Goal: Task Accomplishment & Management: Use online tool/utility

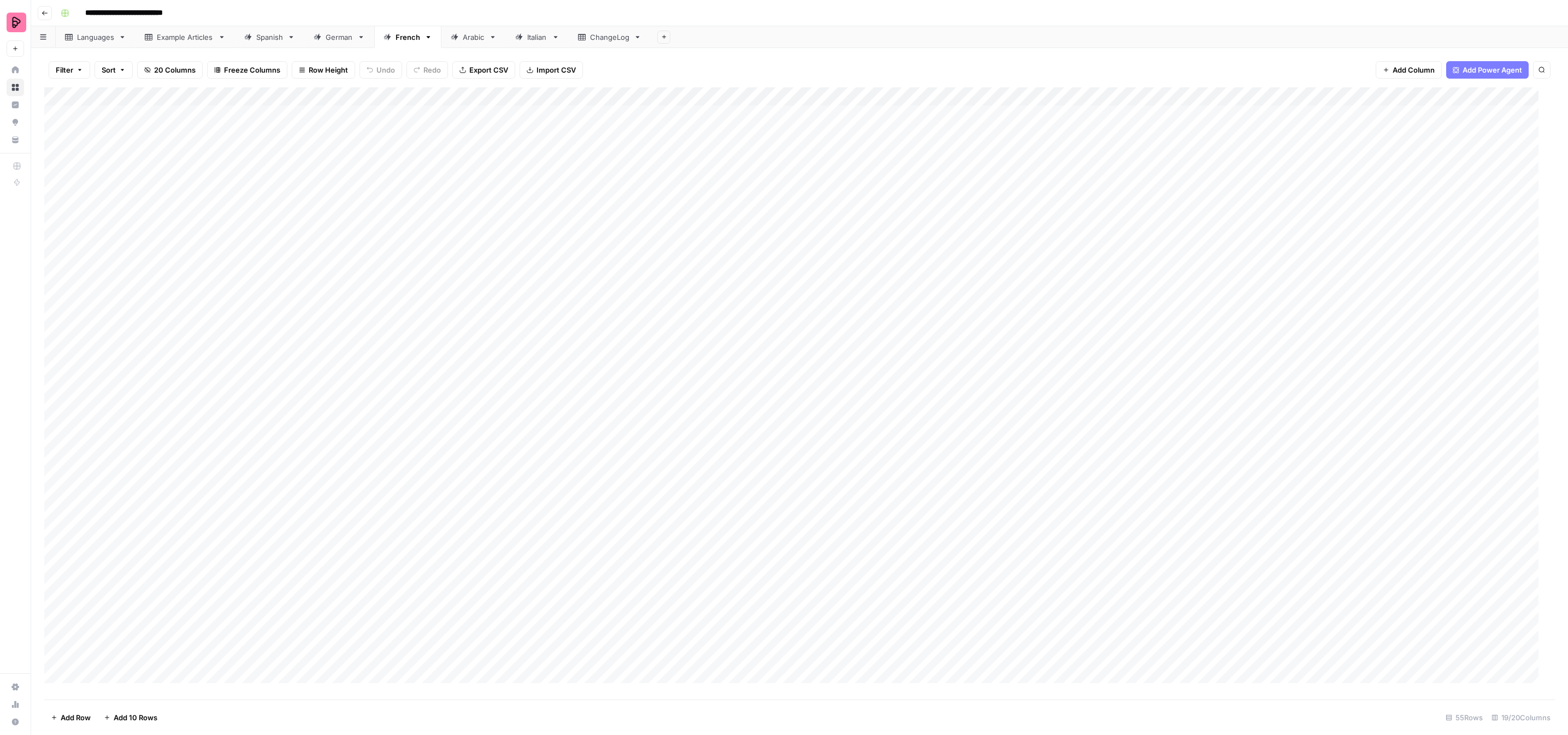
scroll to position [462, 0]
click at [766, 397] on div "Add Column" at bounding box center [800, 393] width 1511 height 612
click at [749, 397] on div "Add Column" at bounding box center [800, 393] width 1511 height 612
type input "[PERSON_NAME]"
type input "To review by [PERSON_NAME]"
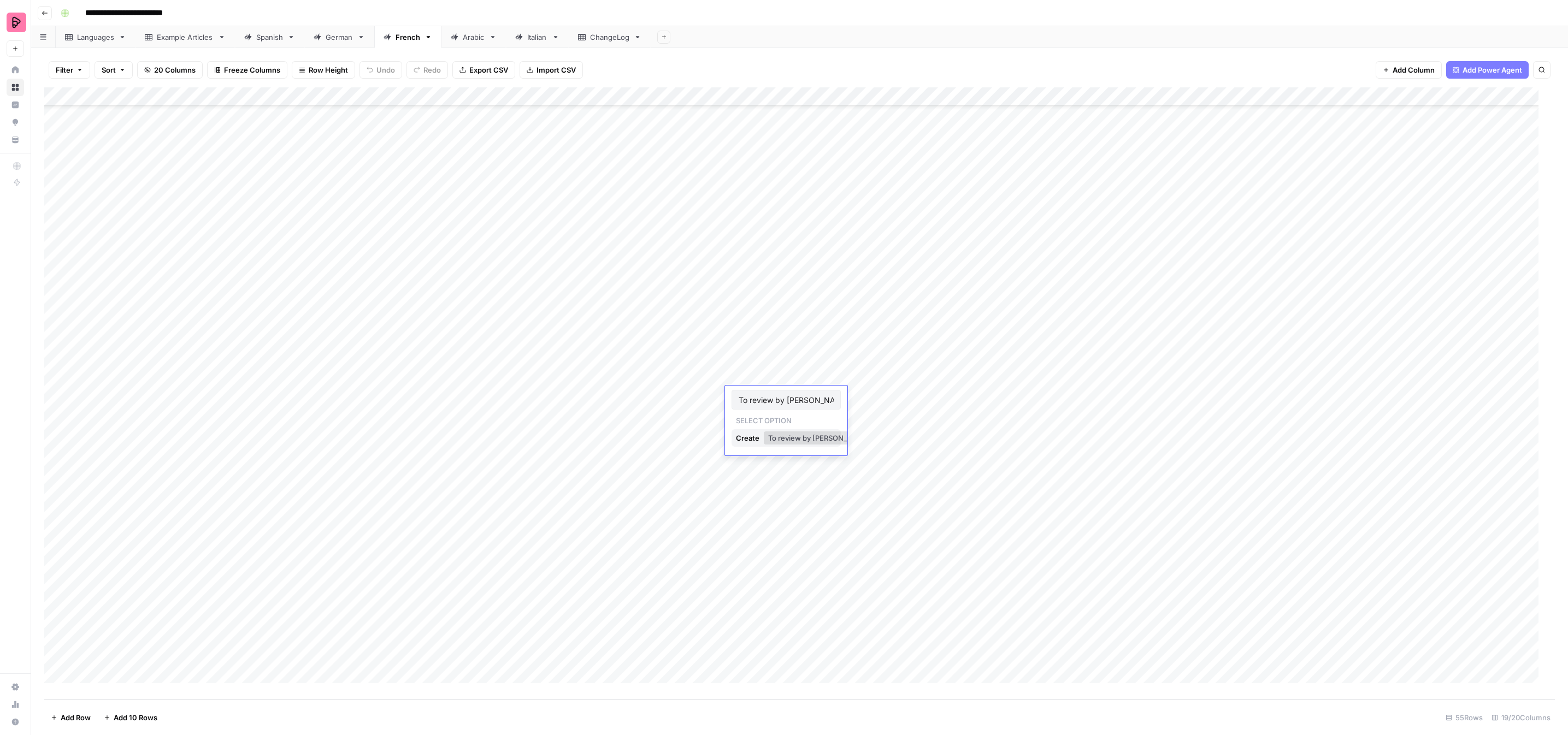
click at [744, 437] on div "Create" at bounding box center [748, 437] width 26 height 17
click at [782, 418] on div "Add Column" at bounding box center [800, 393] width 1511 height 612
click at [781, 417] on div "Add Column" at bounding box center [800, 393] width 1511 height 612
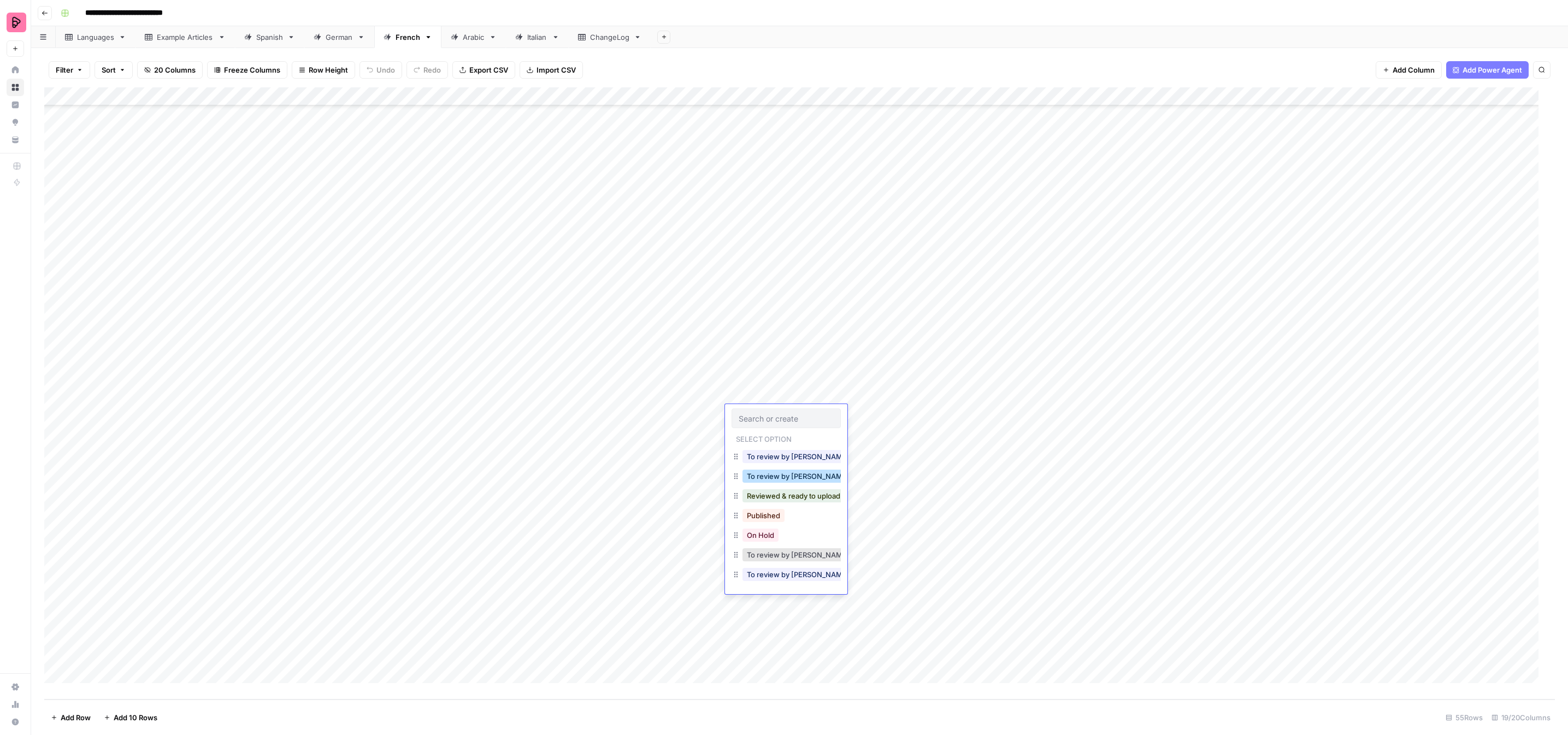
click at [782, 473] on button "To review by [PERSON_NAME]" at bounding box center [798, 476] width 111 height 13
click at [771, 411] on div "Add Column" at bounding box center [800, 393] width 1511 height 612
click at [792, 568] on button "To review by [PERSON_NAME]" at bounding box center [798, 574] width 111 height 13
click at [780, 429] on div "Add Column" at bounding box center [800, 393] width 1511 height 612
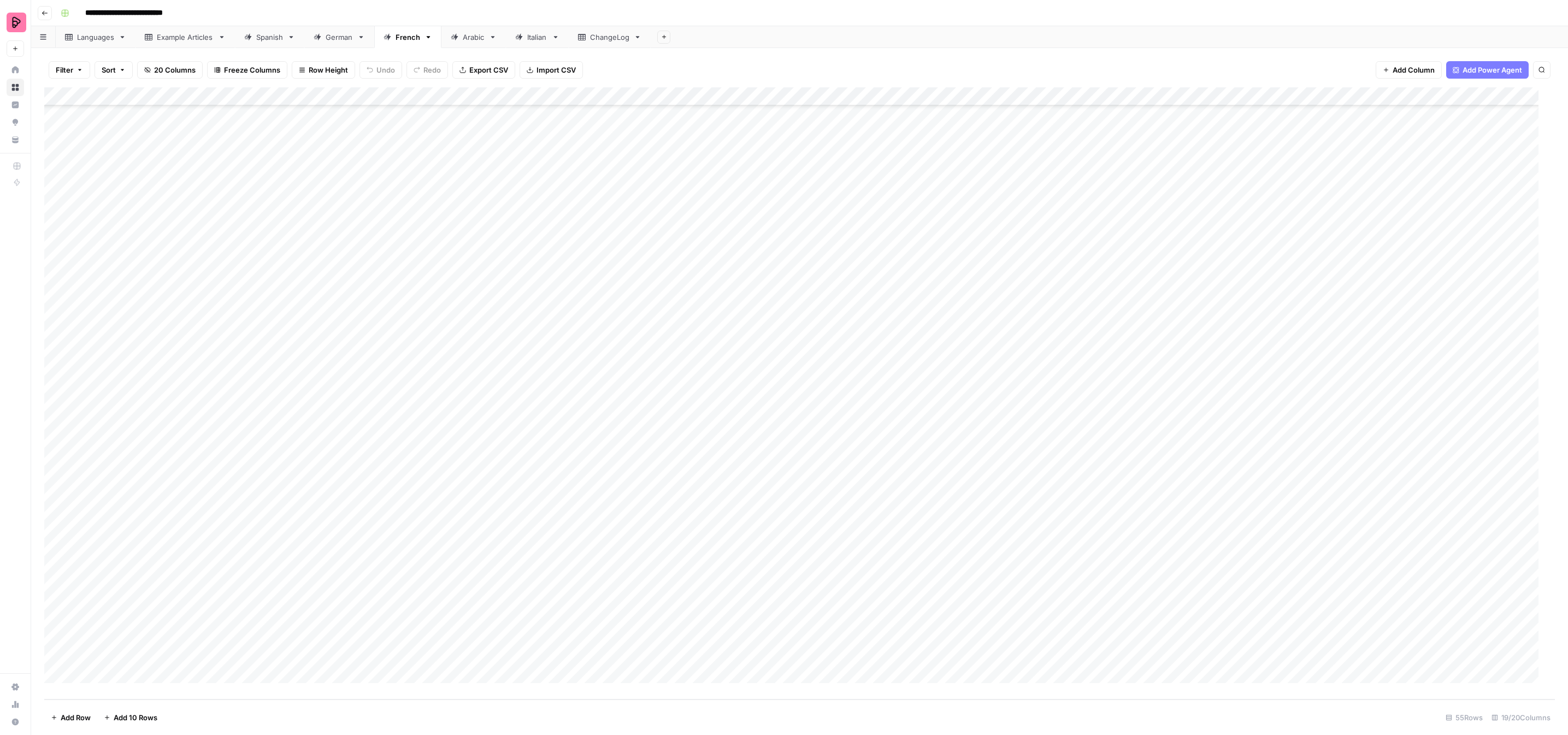
click at [779, 430] on div "Add Column" at bounding box center [800, 393] width 1511 height 612
click at [802, 587] on button "To review by [PERSON_NAME]" at bounding box center [798, 593] width 111 height 13
click at [779, 452] on div "Add Column" at bounding box center [800, 393] width 1511 height 612
click at [797, 605] on button "To review by [PERSON_NAME]" at bounding box center [798, 611] width 111 height 13
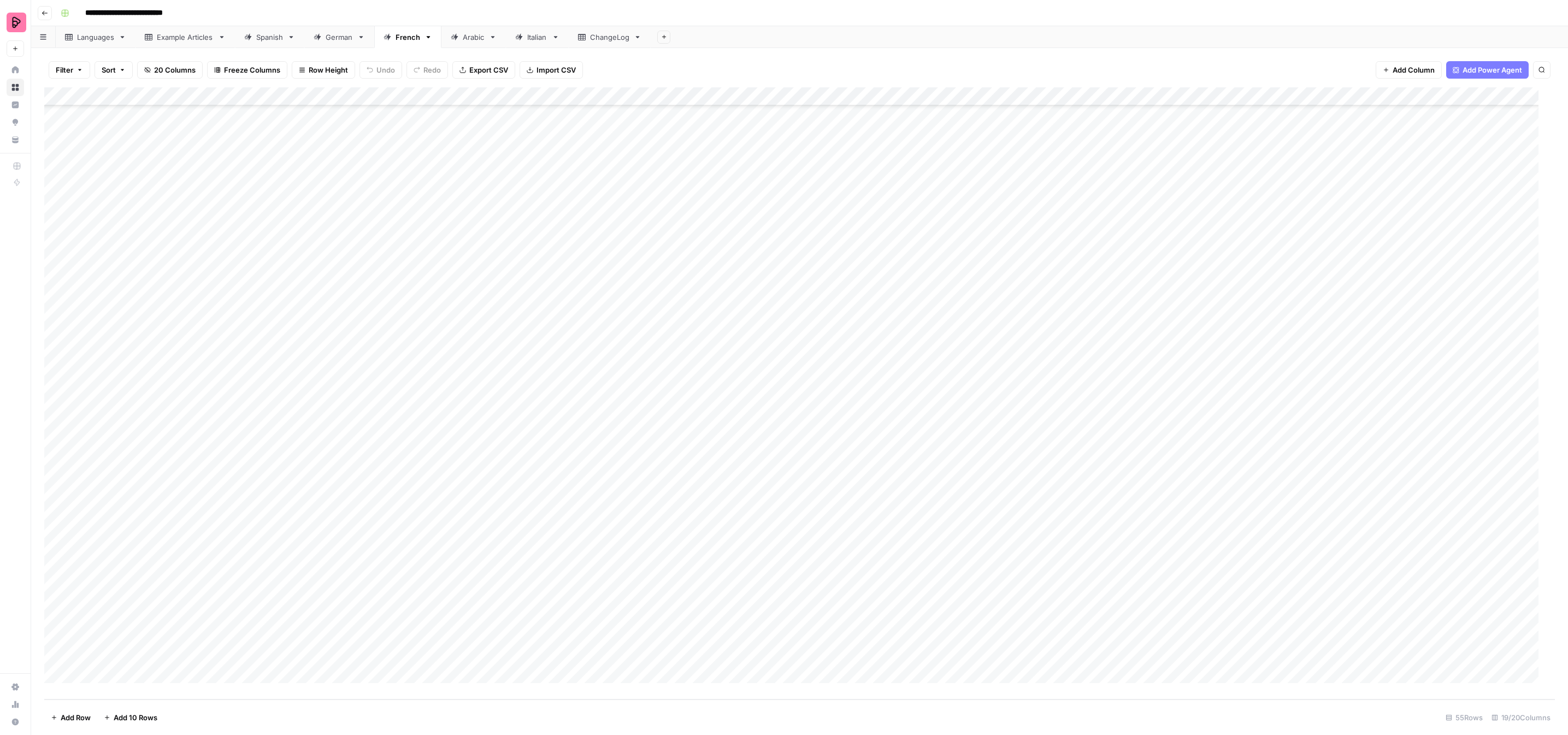
click at [780, 471] on div "Add Column" at bounding box center [800, 393] width 1511 height 612
drag, startPoint x: 797, startPoint y: 615, endPoint x: 791, endPoint y: 603, distance: 13.4
click at [797, 624] on button "To review by [PERSON_NAME]" at bounding box center [798, 630] width 111 height 13
click at [781, 487] on div "Add Column" at bounding box center [800, 393] width 1511 height 612
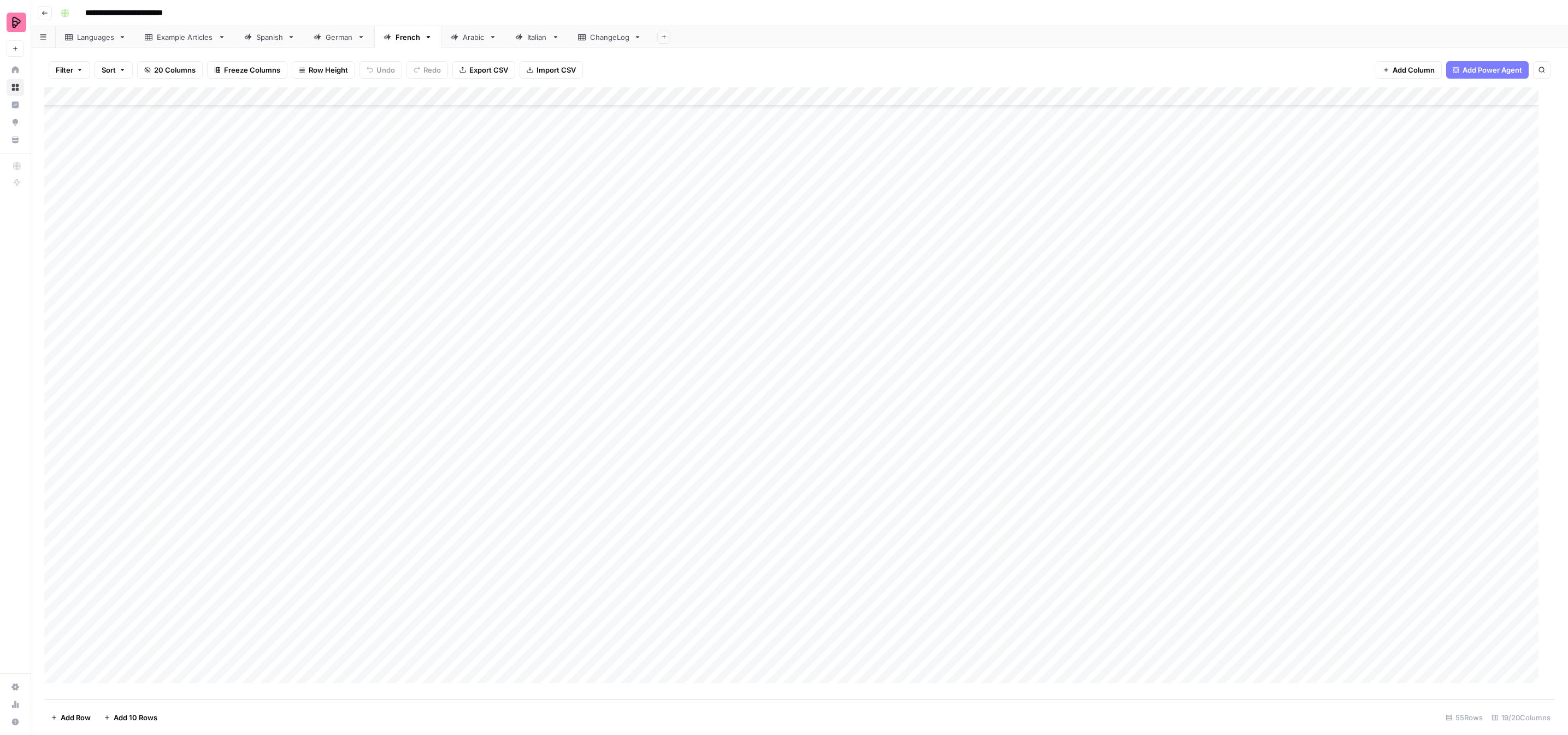
click at [781, 487] on div "Add Column" at bounding box center [800, 393] width 1511 height 612
click at [793, 642] on button "To review by [PERSON_NAME]" at bounding box center [798, 648] width 111 height 13
click at [776, 509] on div "Add Column" at bounding box center [800, 393] width 1511 height 612
drag, startPoint x: 793, startPoint y: 655, endPoint x: 787, endPoint y: 642, distance: 14.3
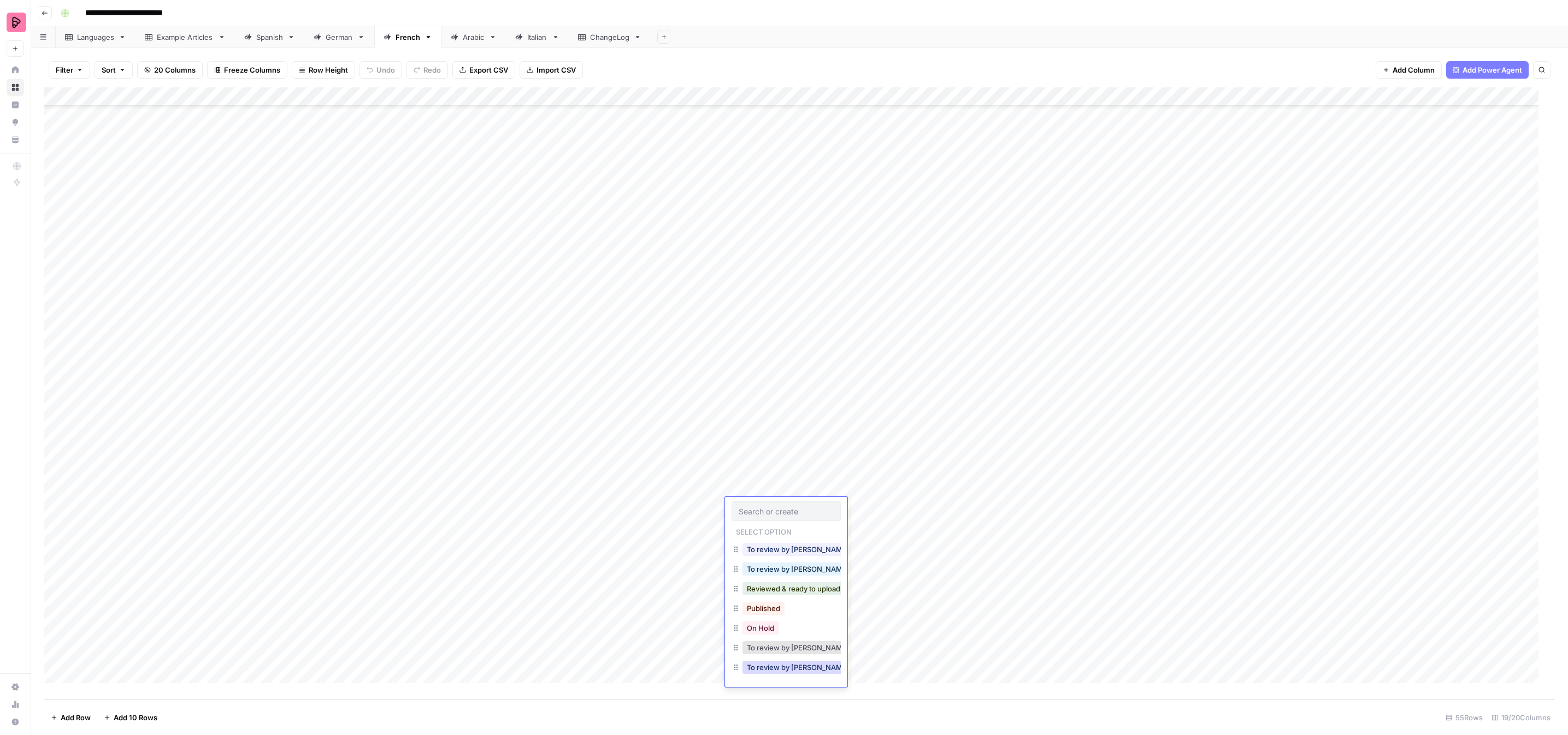
click at [793, 661] on button "To review by [PERSON_NAME]" at bounding box center [798, 667] width 111 height 13
click at [778, 525] on div "Add Column" at bounding box center [800, 393] width 1511 height 612
click at [787, 680] on button "To review by [PERSON_NAME]" at bounding box center [798, 686] width 111 height 13
click at [769, 543] on div "Add Column" at bounding box center [800, 393] width 1511 height 612
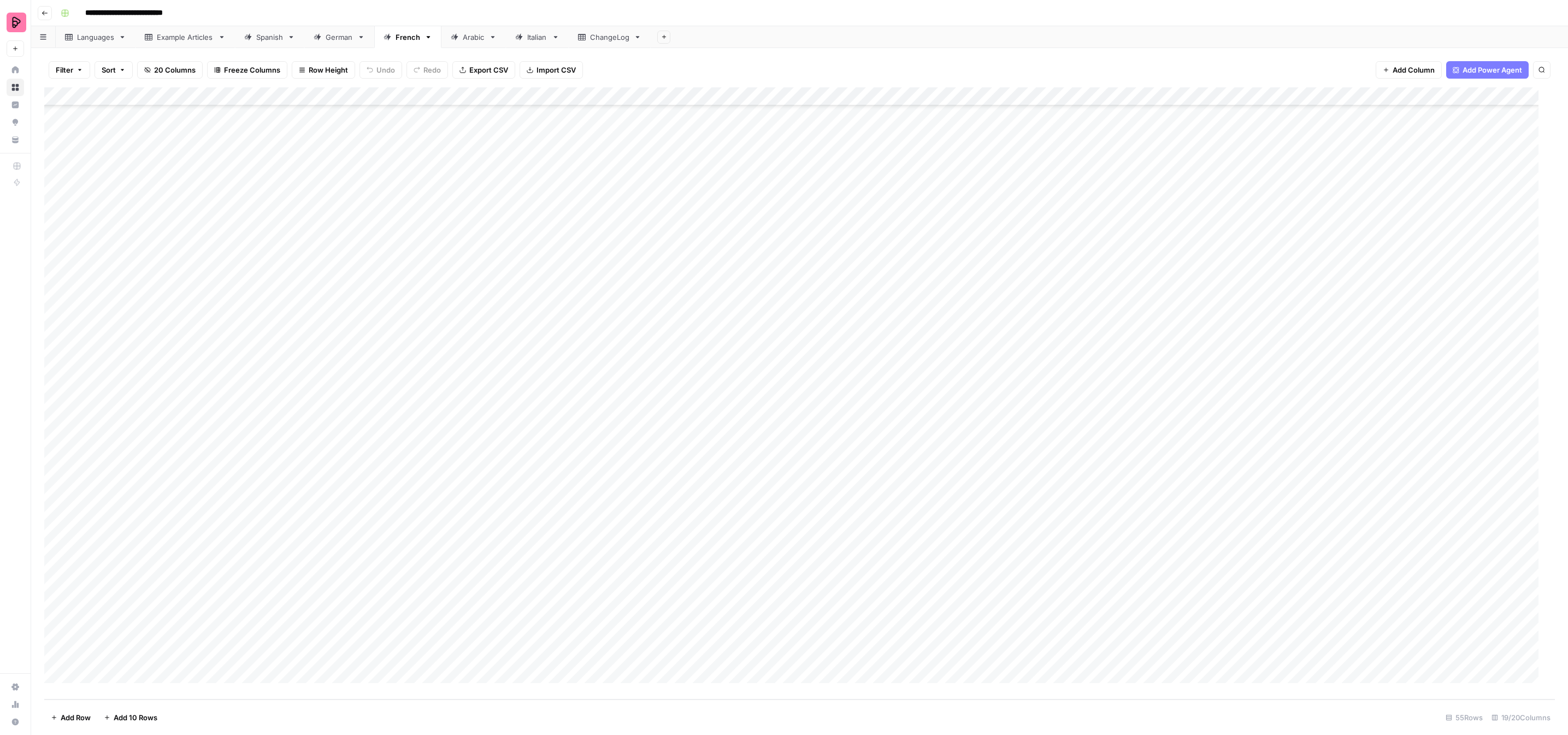
click at [769, 543] on div "Add Column" at bounding box center [800, 393] width 1511 height 612
click at [782, 697] on div "To review by [PERSON_NAME]" at bounding box center [797, 705] width 116 height 15
click at [784, 698] on button "To review by [PERSON_NAME]" at bounding box center [798, 705] width 111 height 13
click at [759, 557] on div "Add Column" at bounding box center [800, 393] width 1511 height 612
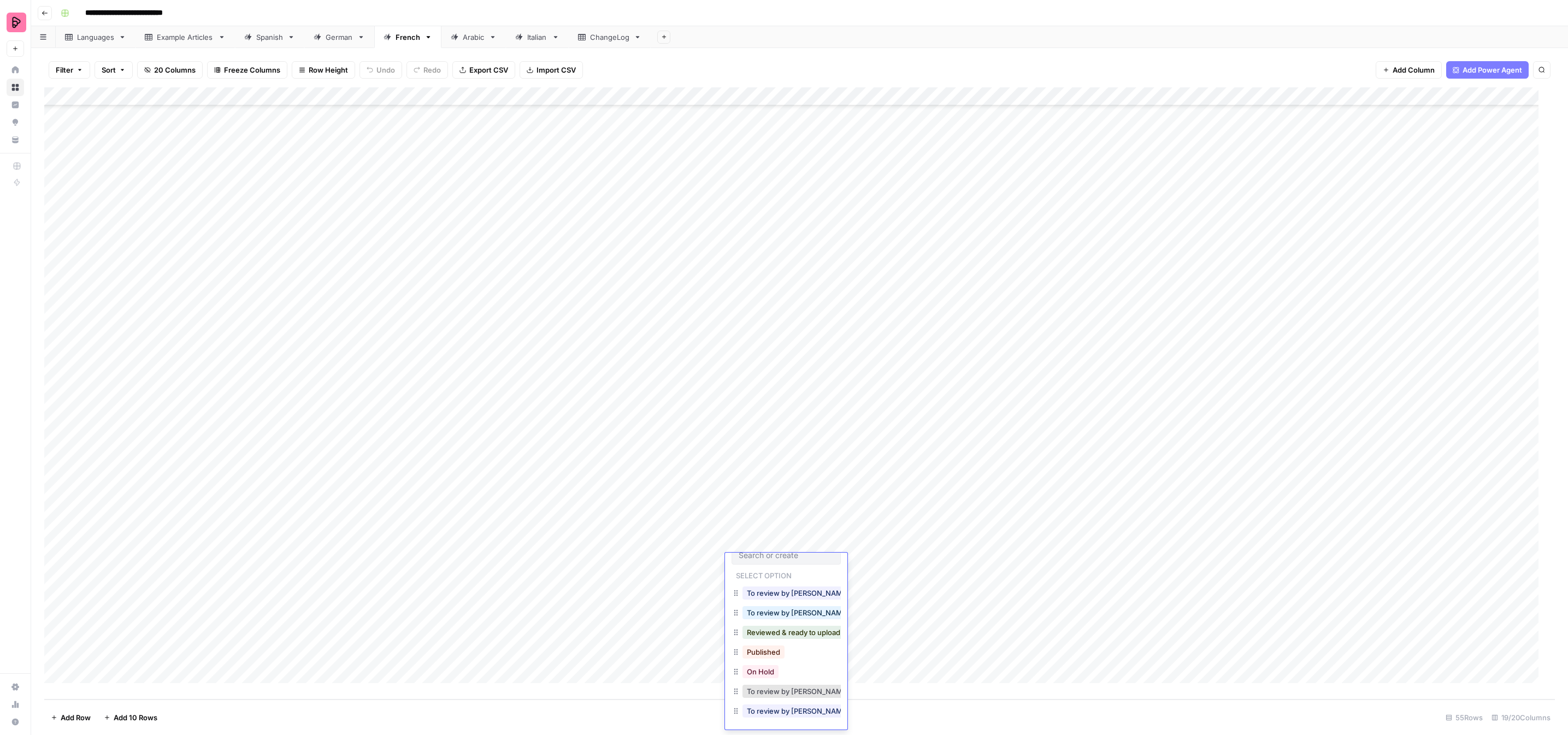
scroll to position [15, 0]
click at [774, 704] on button "To review by [PERSON_NAME]" at bounding box center [798, 710] width 111 height 13
click at [758, 581] on div "Add Column" at bounding box center [800, 393] width 1511 height 612
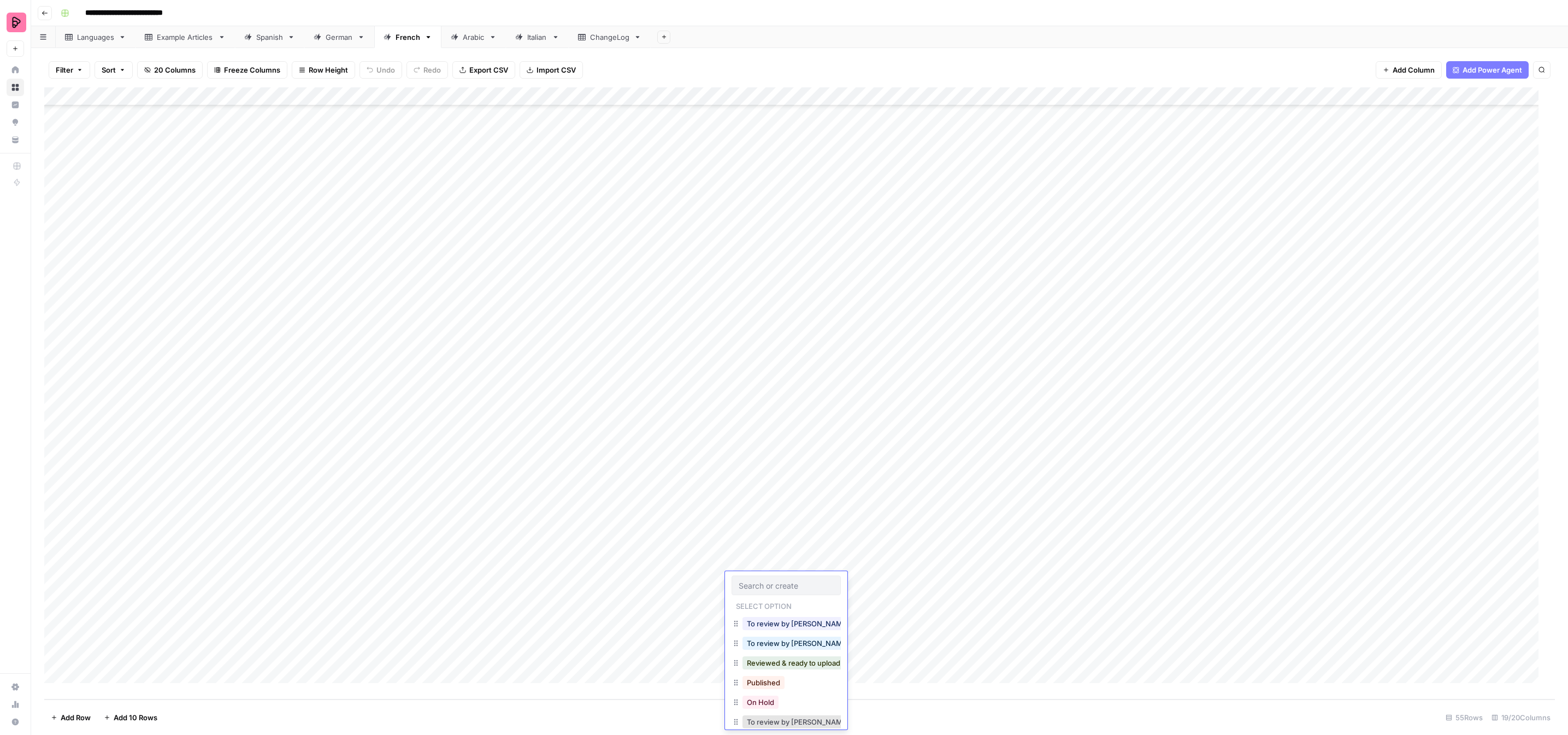
click at [780, 735] on button "To review by [PERSON_NAME]" at bounding box center [798, 741] width 111 height 13
click at [771, 604] on div "Add Column" at bounding box center [800, 393] width 1511 height 612
click at [784, 704] on button "To review by [PERSON_NAME]" at bounding box center [798, 710] width 111 height 13
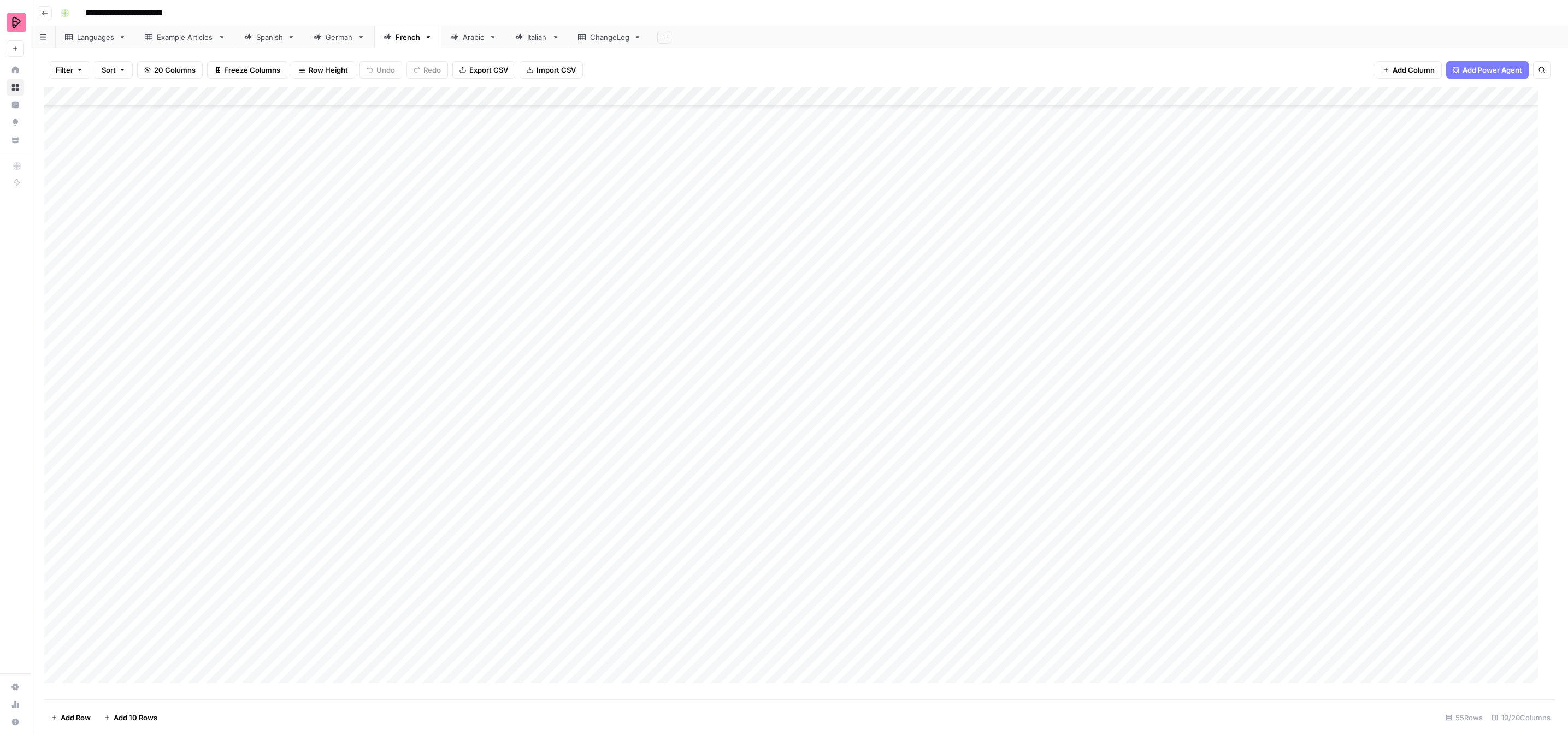
click at [768, 619] on div "Add Column" at bounding box center [800, 393] width 1511 height 612
click at [798, 704] on button "To review by [PERSON_NAME]" at bounding box center [798, 710] width 111 height 13
click at [758, 636] on div "Add Column" at bounding box center [800, 393] width 1511 height 612
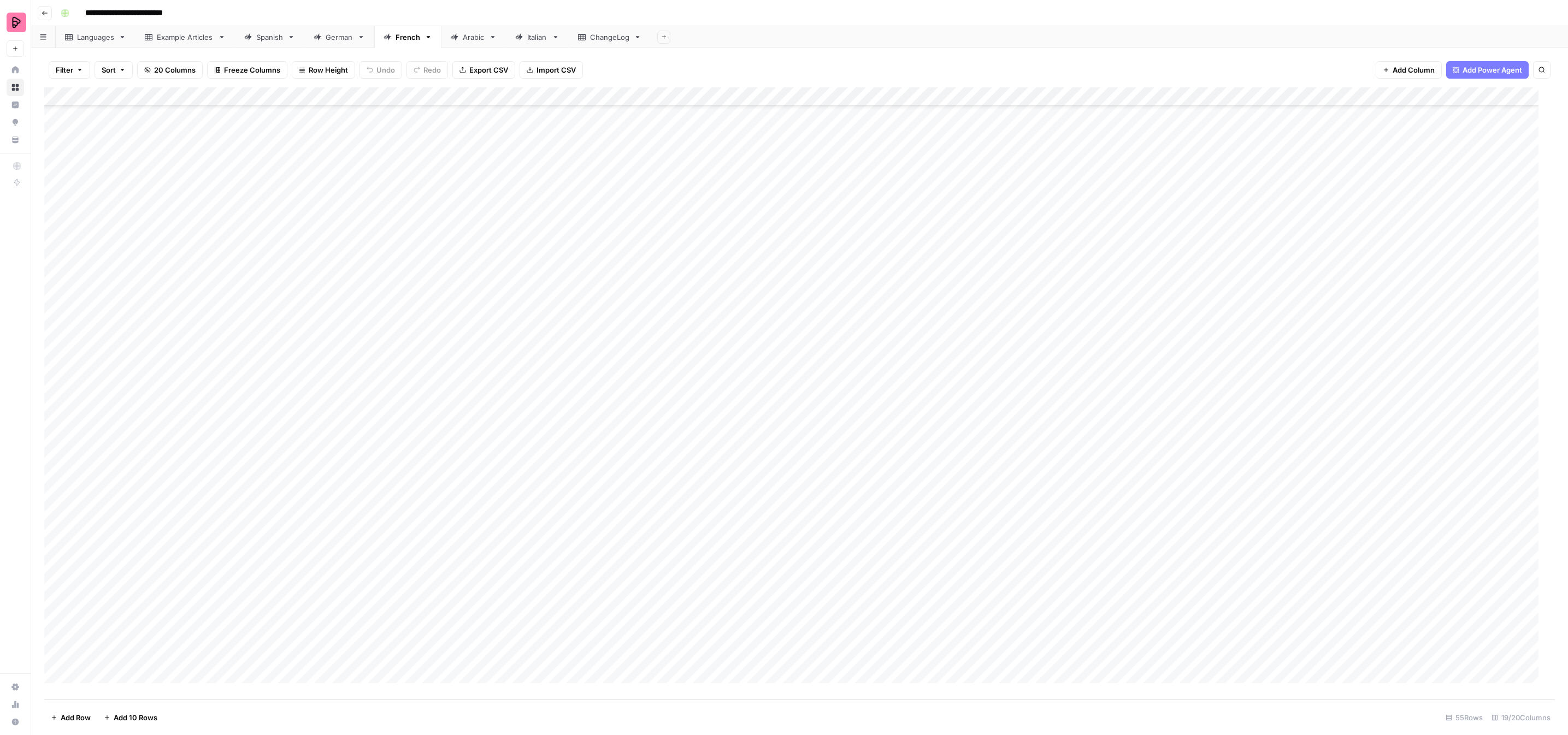
click at [758, 636] on div "Add Column" at bounding box center [800, 393] width 1511 height 612
click at [789, 704] on button "To review by [PERSON_NAME]" at bounding box center [798, 710] width 111 height 13
click at [771, 652] on div "Add Column" at bounding box center [800, 393] width 1511 height 612
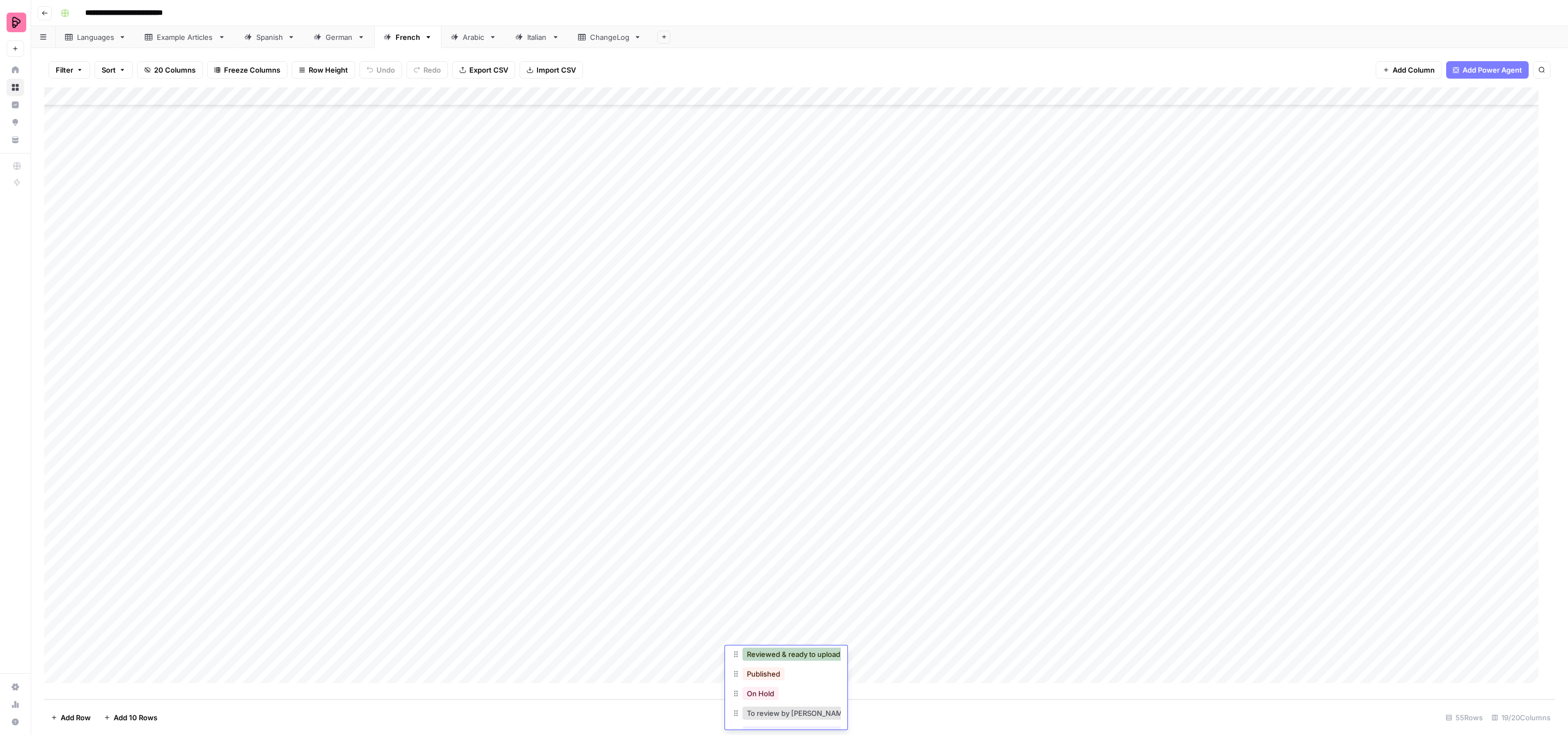
scroll to position [108, 0]
click at [803, 704] on button "To review by [PERSON_NAME]" at bounding box center [798, 710] width 111 height 13
